Goal: Contribute content: Add original content to the website for others to see

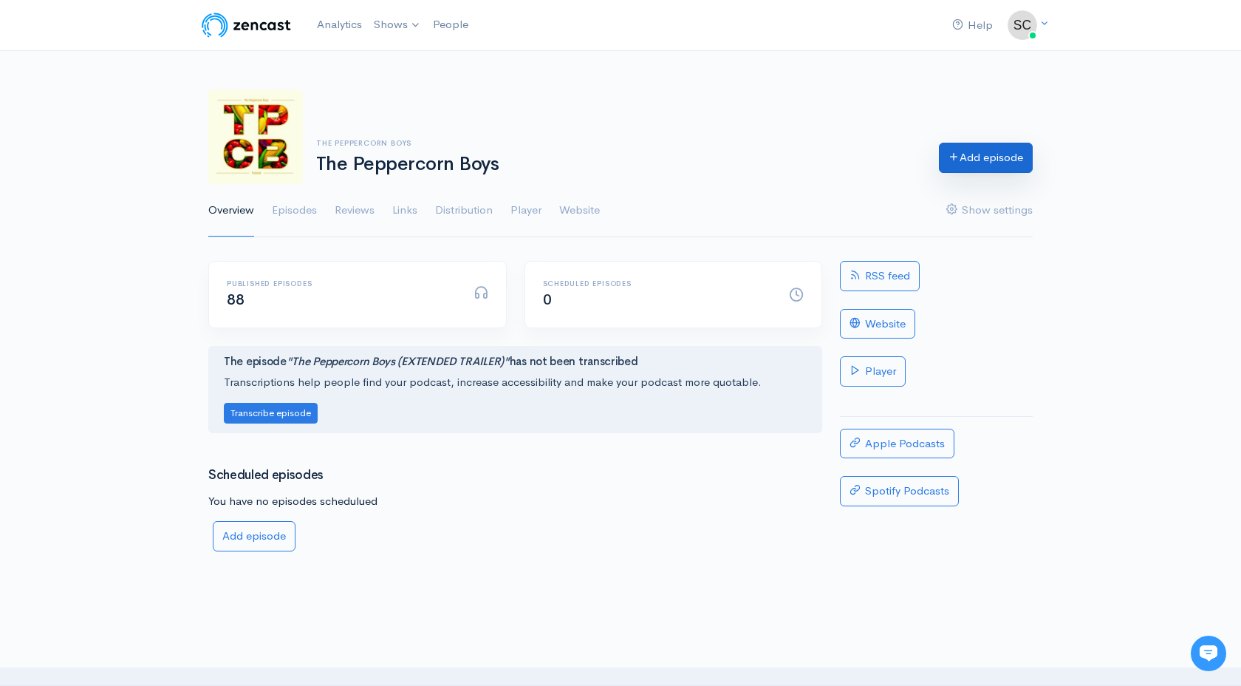
click at [963, 155] on link "Add episode" at bounding box center [986, 158] width 94 height 30
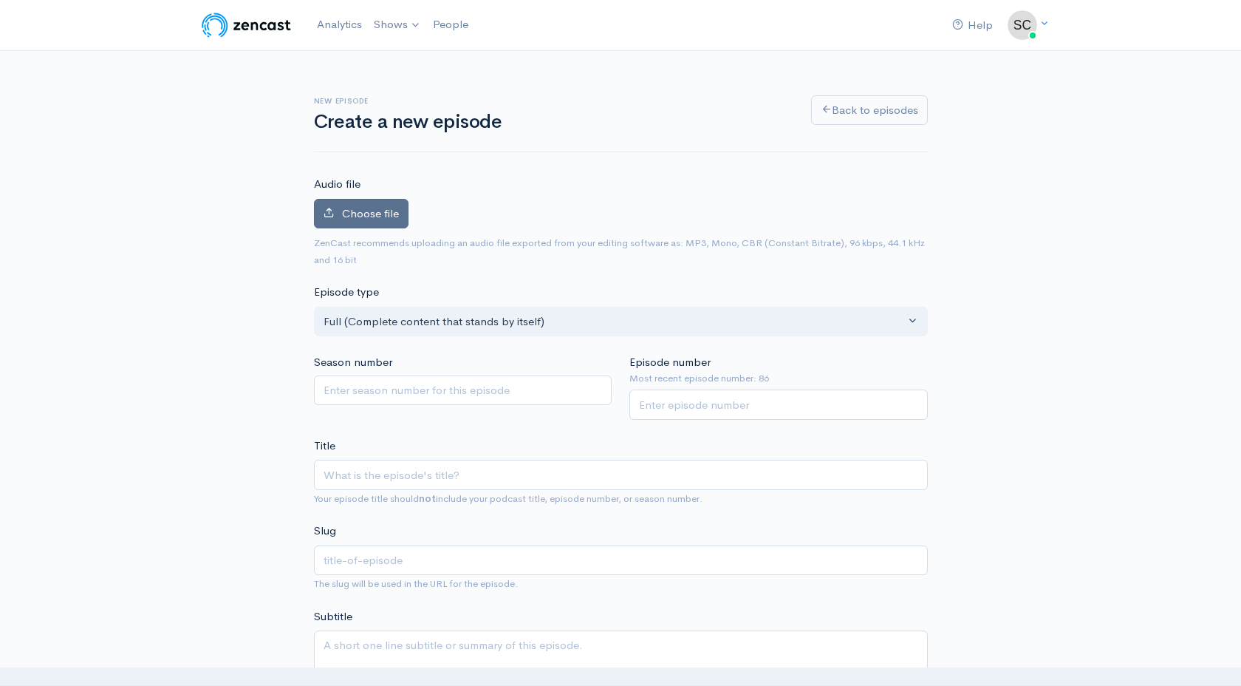
click at [395, 223] on label "Choose file" at bounding box center [361, 214] width 95 height 30
click at [0, 0] on input "Choose file" at bounding box center [0, 0] width 0 height 0
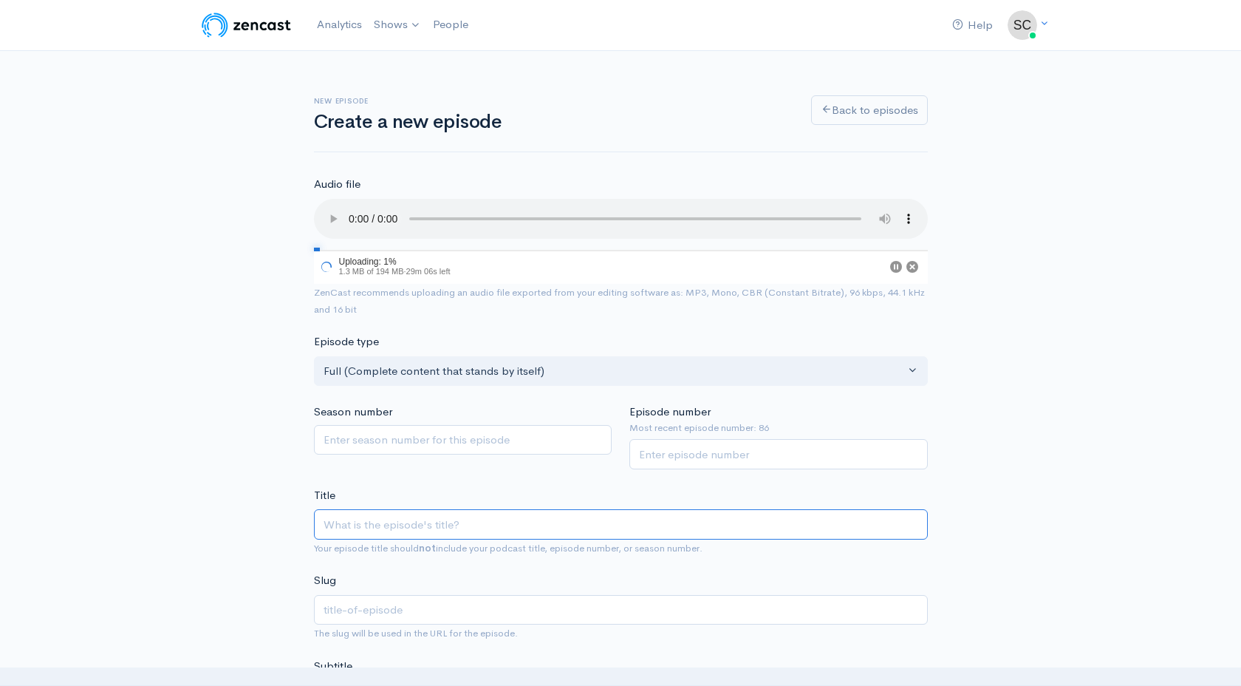
click at [428, 516] on input "Title" at bounding box center [621, 524] width 614 height 30
paste input "Ep87| Bare Minimum OR Peppercorn Treatment?"
type input "Ep87| Bare Minimum OR Peppercorn Treatment?"
type input "ep87-bare-minimum-or-peppercorn-treatment"
type input "Ep87| Bare Minimum OR Peppercorn Treatment?"
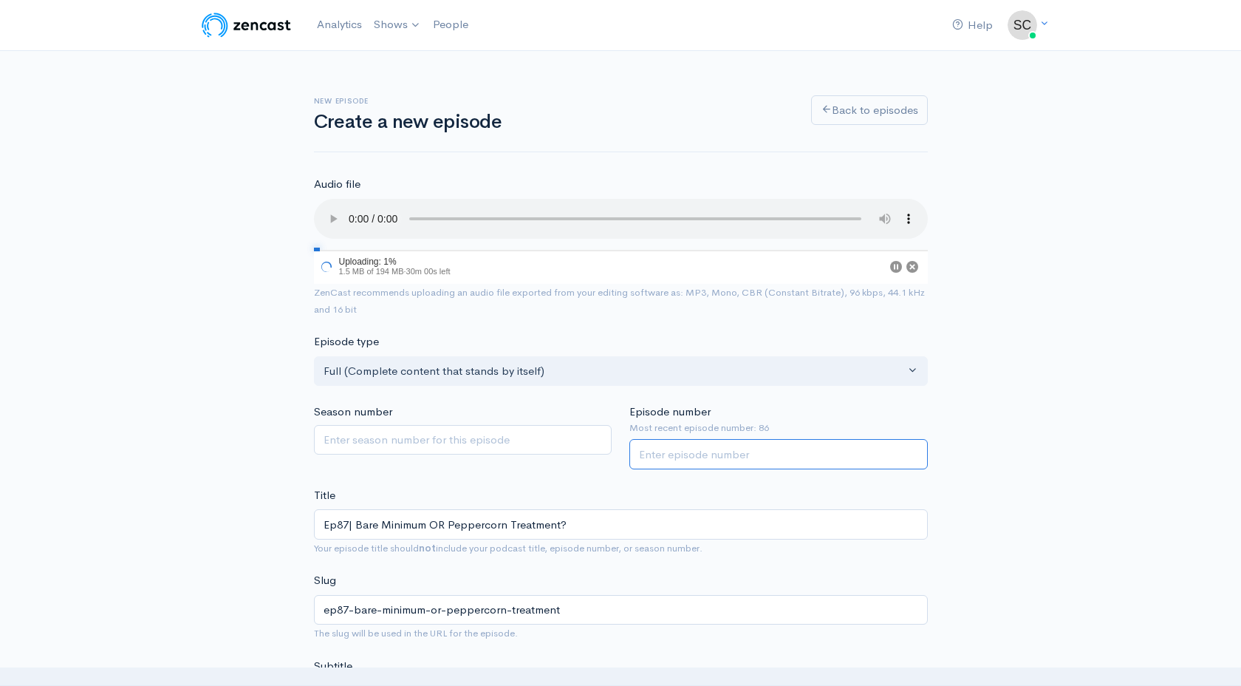
click at [664, 450] on input "Episode number" at bounding box center [778, 454] width 298 height 30
type input "87"
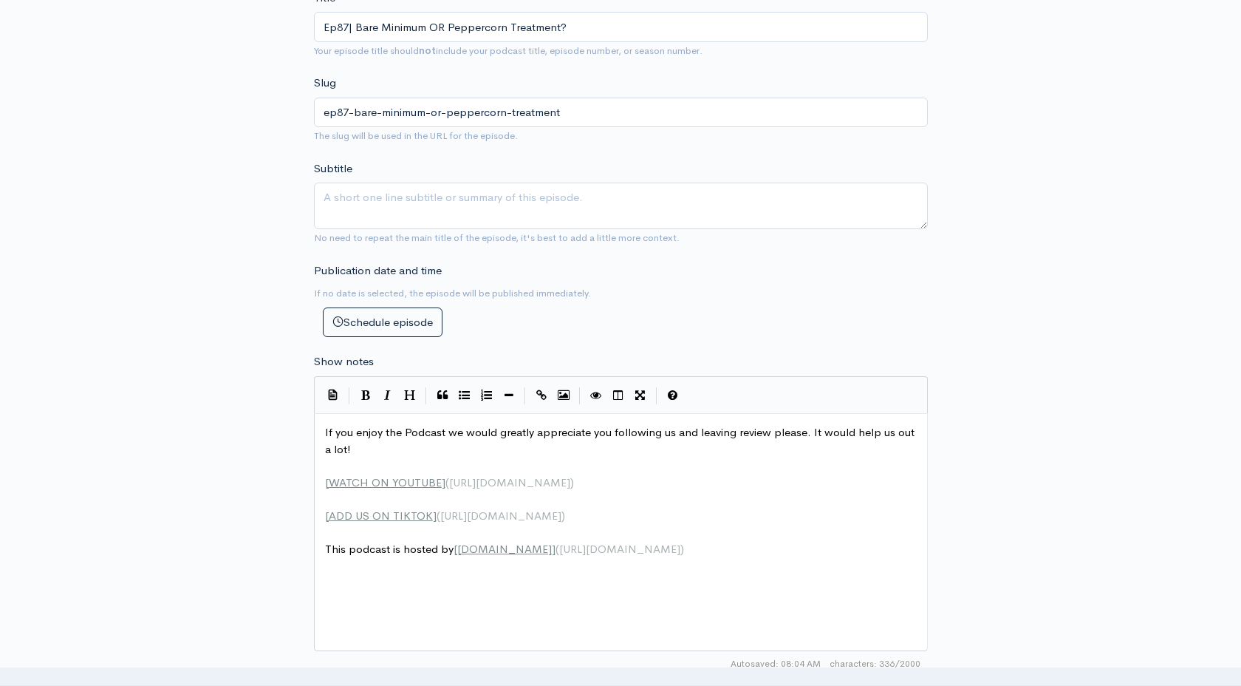
scroll to position [5, 0]
click at [326, 434] on span "If you enjoy the Podcast we would greatly appreciate you following us and leavi…" at bounding box center [621, 440] width 593 height 31
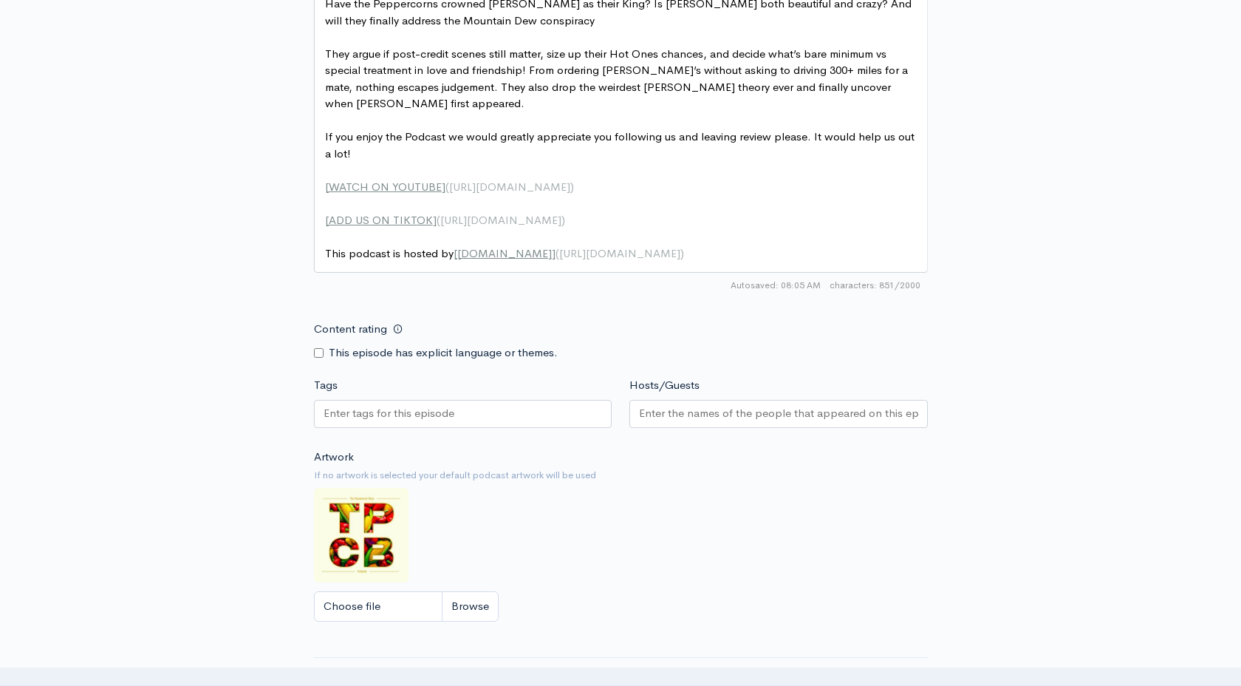
scroll to position [930, 0]
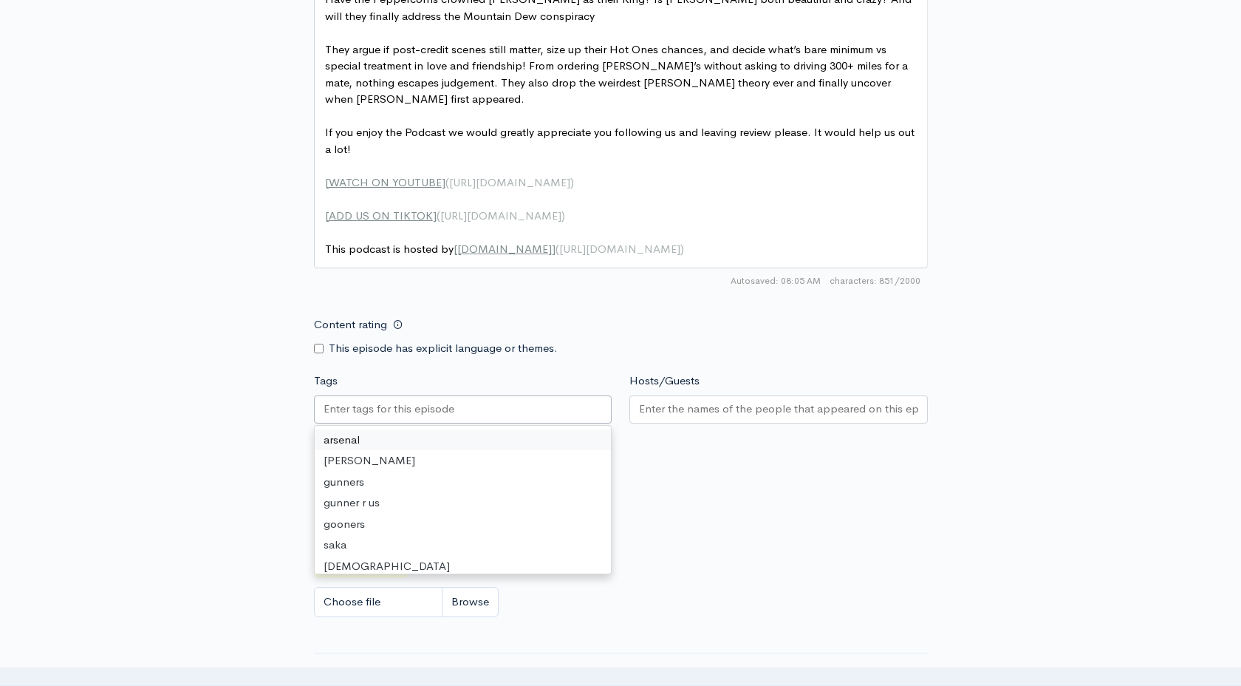
click at [327, 406] on input "Tags" at bounding box center [390, 408] width 133 height 17
paste input "text"
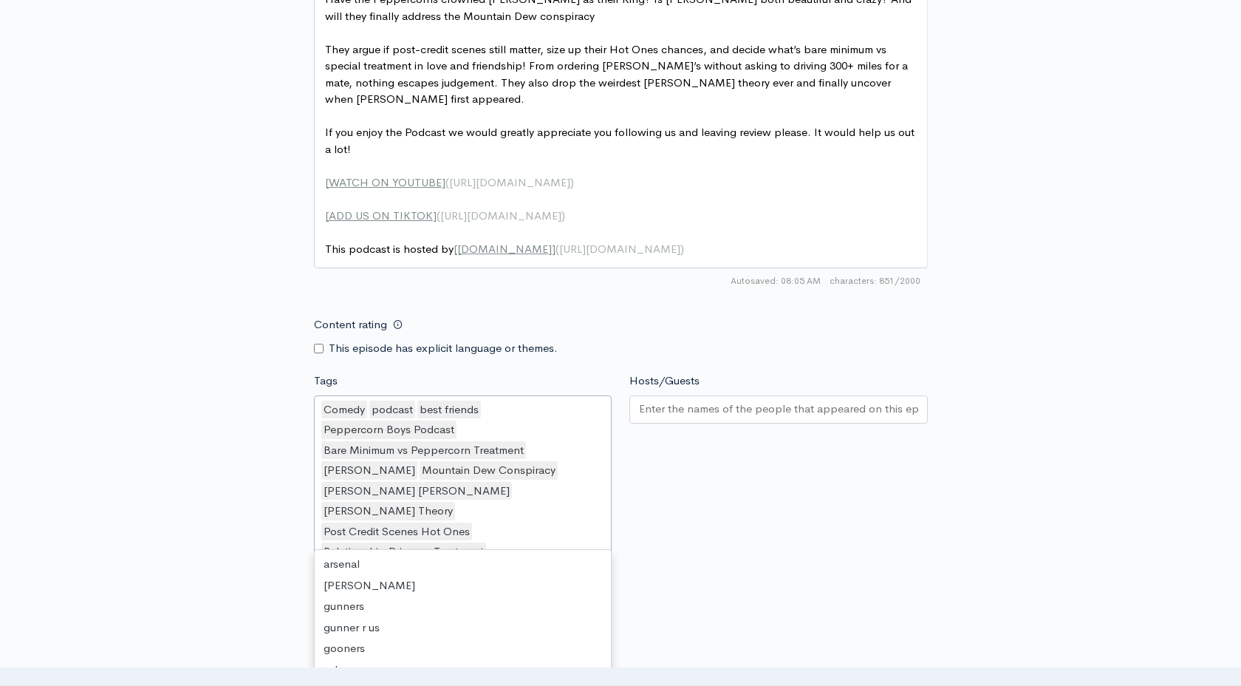
scroll to position [12918, 0]
click at [764, 417] on div at bounding box center [778, 409] width 298 height 28
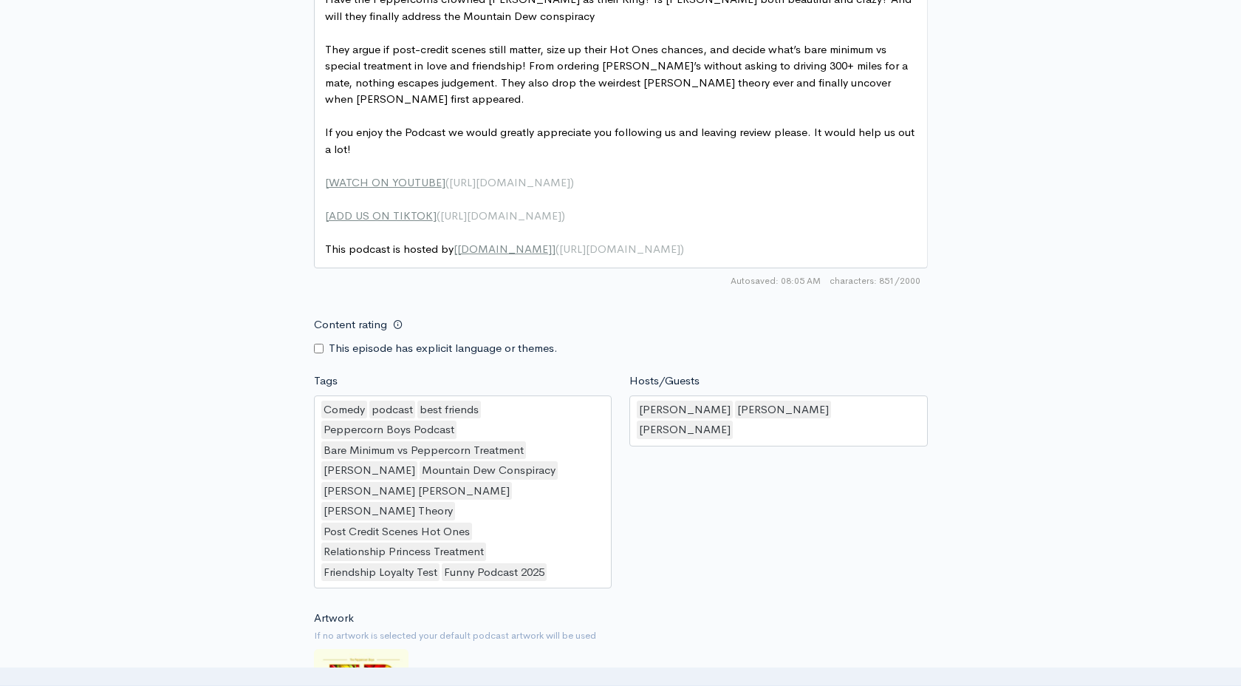
click at [186, 511] on div "New episode Create a new episode Back to episodes Audio file 2 Uploading: 2% 3.…" at bounding box center [620, 25] width 1241 height 1808
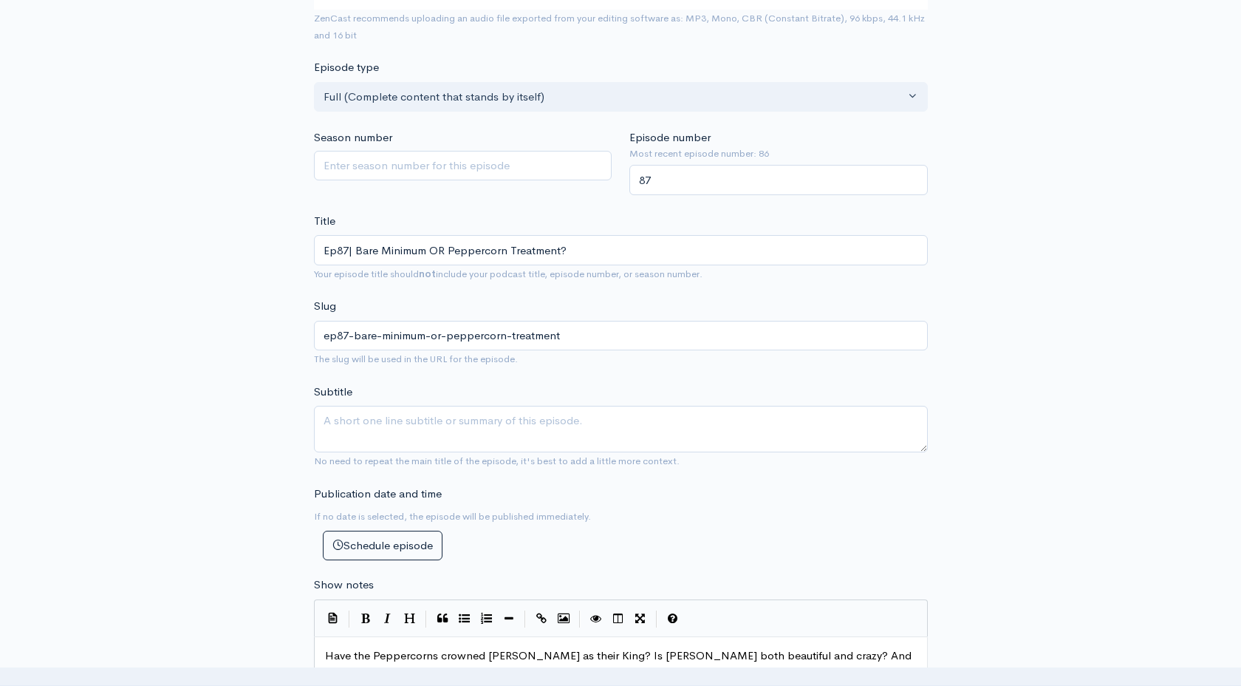
scroll to position [279, 0]
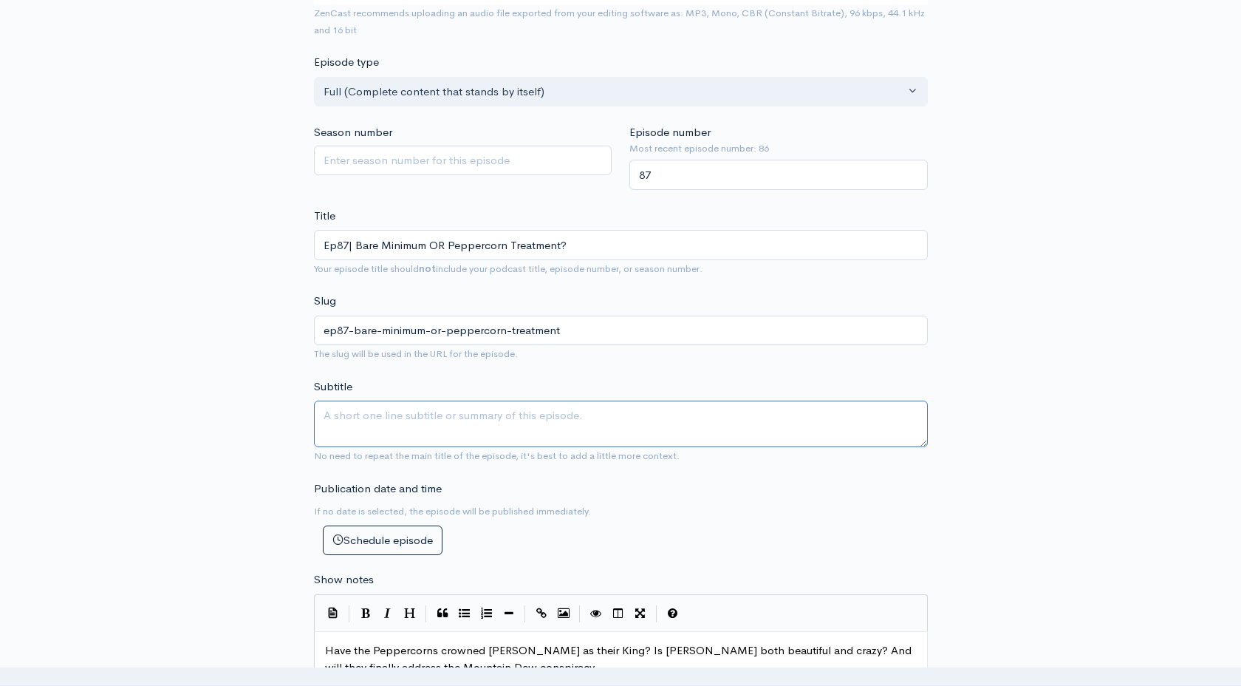
click at [414, 416] on textarea "Subtitle" at bounding box center [621, 423] width 614 height 47
drag, startPoint x: 420, startPoint y: 417, endPoint x: 315, endPoint y: 120, distance: 315.7
type textarea "Always Going Above & Beyond"
click at [81, 260] on div "New episode Create a new episode Back to episodes Audio file 3 Uploading: 3% 5.…" at bounding box center [620, 676] width 1241 height 1808
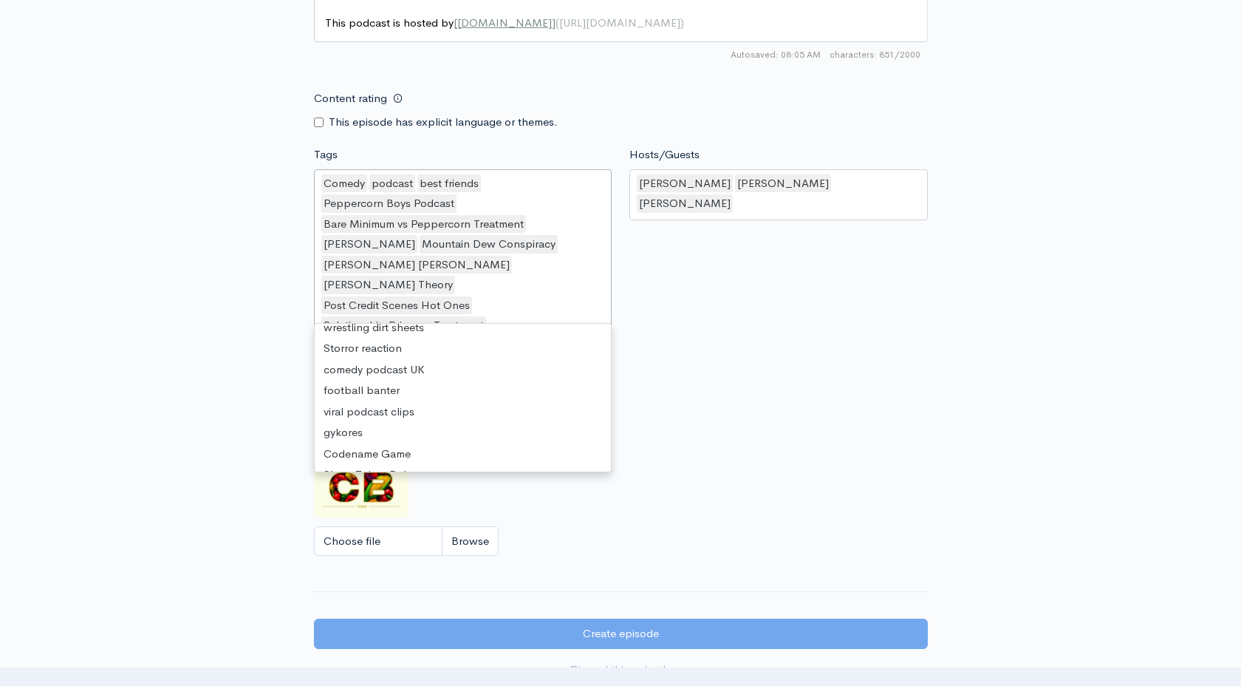
scroll to position [4, 0]
drag, startPoint x: 468, startPoint y: 318, endPoint x: 301, endPoint y: 161, distance: 228.9
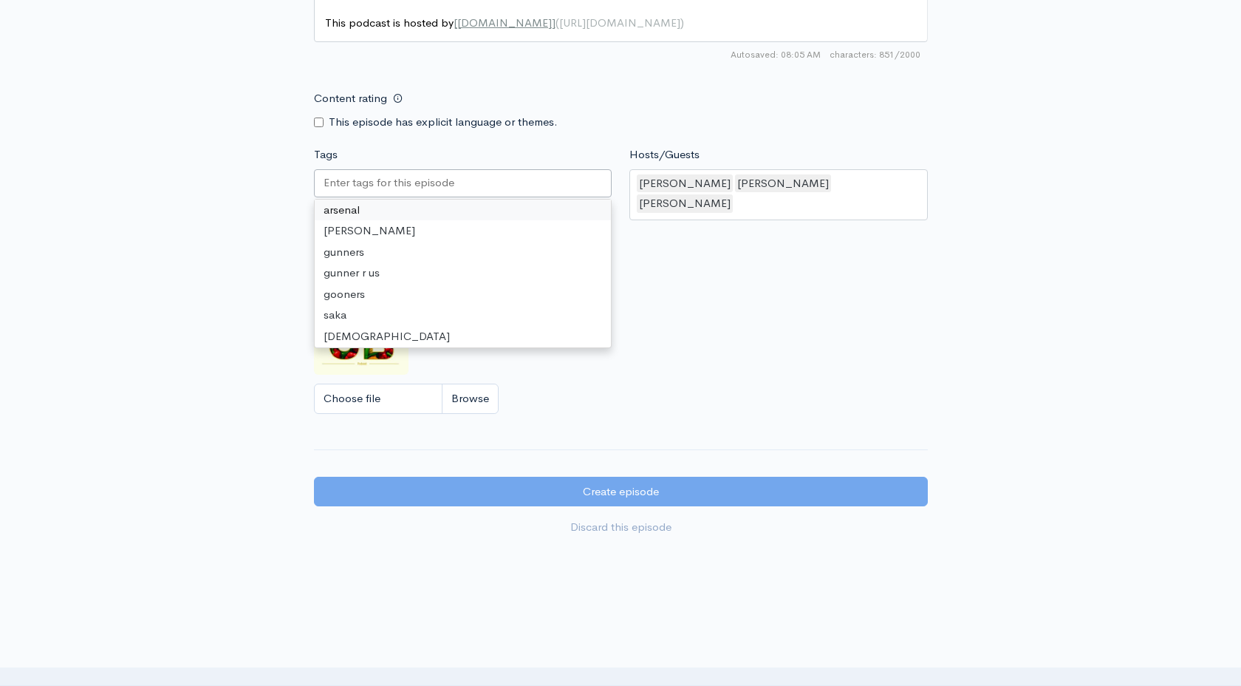
paste input "text"
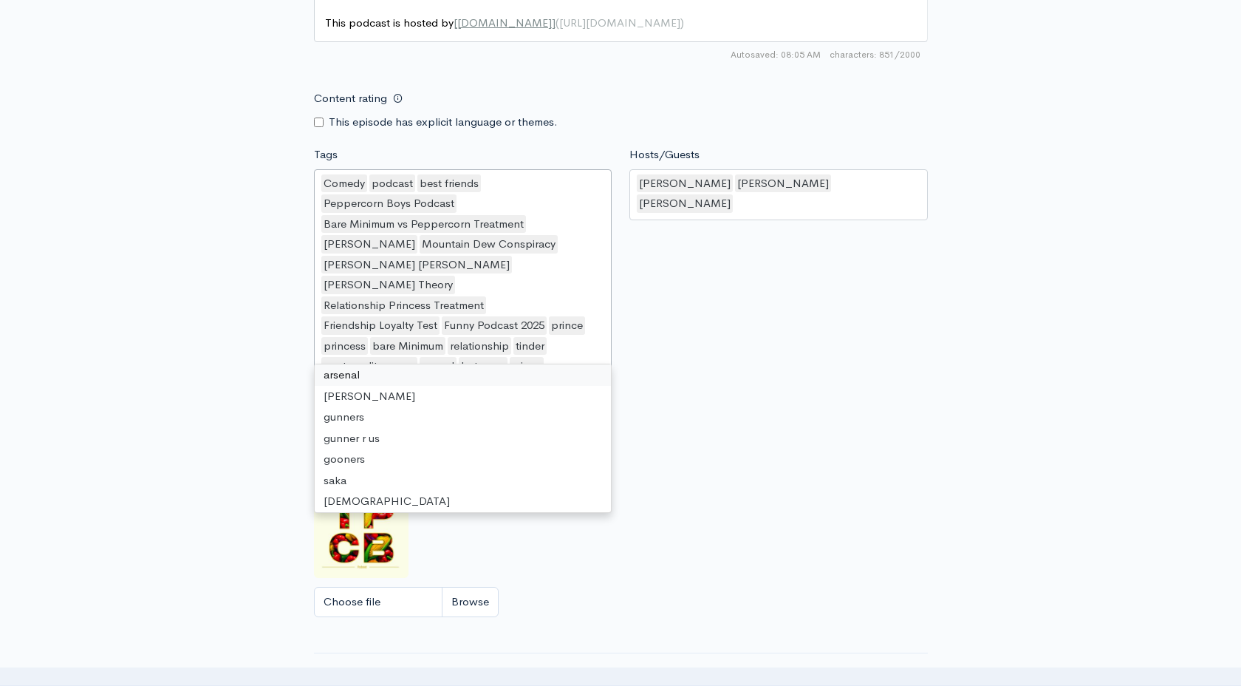
click at [703, 293] on div "Hosts/Guests [PERSON_NAME],[PERSON_NAME],[PERSON_NAME] [PERSON_NAME] [PERSON_NA…" at bounding box center [779, 286] width 316 height 281
click at [689, 587] on div "Choose file" at bounding box center [621, 602] width 614 height 30
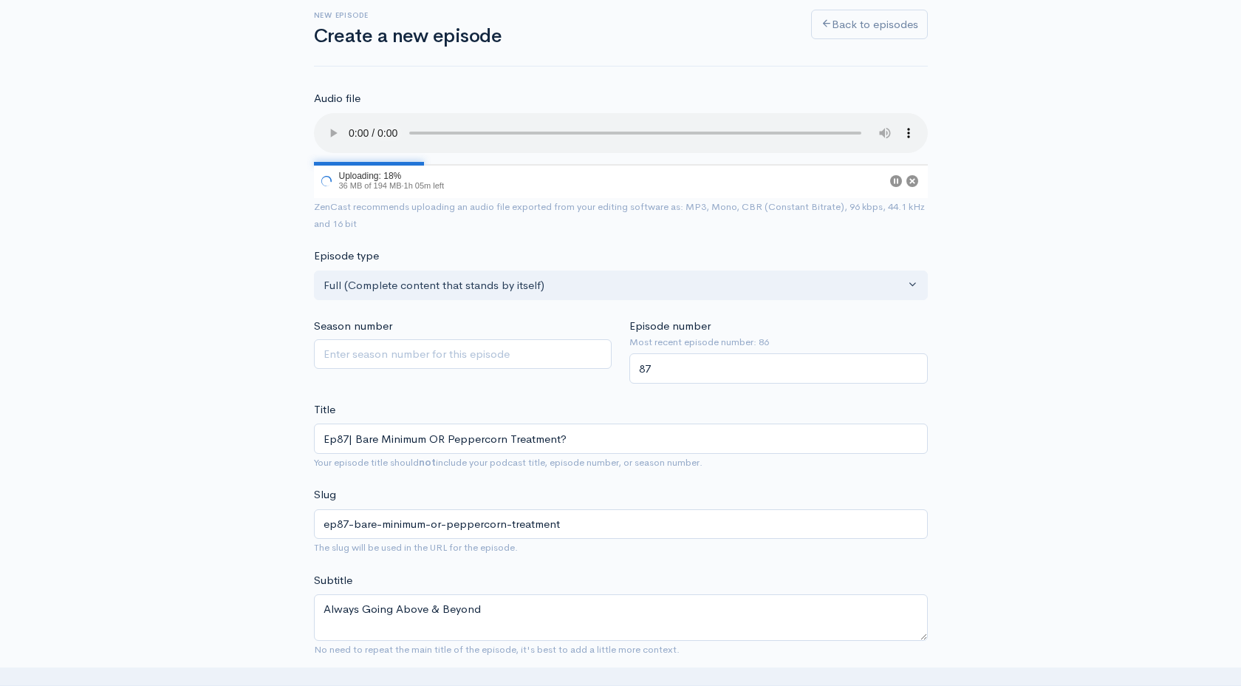
scroll to position [87, 0]
click at [895, 176] on circle "Pause" at bounding box center [896, 180] width 12 height 12
click at [895, 178] on icon "Resume" at bounding box center [897, 180] width 4 height 6
